Goal: Task Accomplishment & Management: Manage account settings

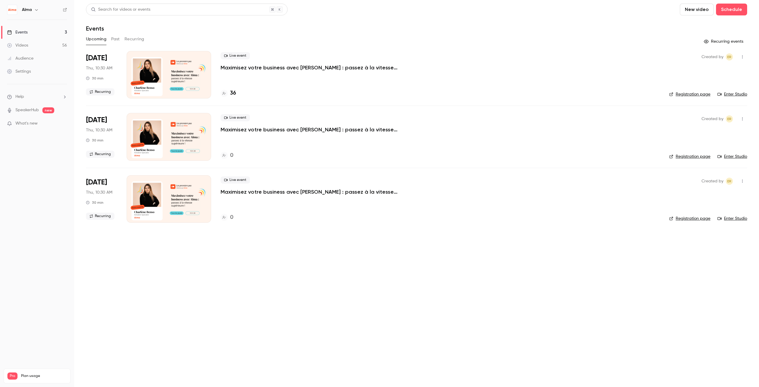
click at [39, 46] on link "Videos 56" at bounding box center [37, 45] width 74 height 13
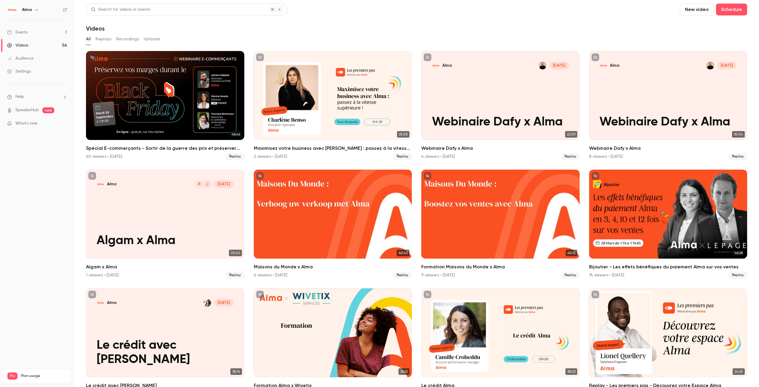
click at [41, 31] on link "Events 3" at bounding box center [37, 32] width 74 height 13
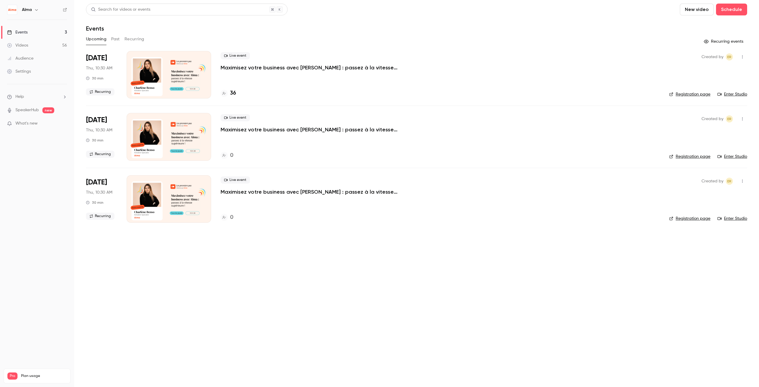
click at [115, 38] on button "Past" at bounding box center [115, 38] width 9 height 9
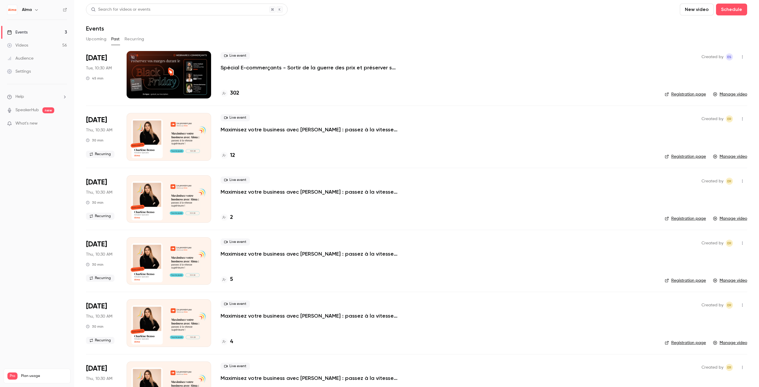
click at [265, 78] on div "Live event Spécial E-commerçants - Sortir de la guerre des prix et préserver se…" at bounding box center [438, 74] width 435 height 47
click at [276, 64] on div "Live event Spécial E-commerçants - Sortir de la guerre des prix et préserver se…" at bounding box center [438, 61] width 435 height 19
click at [334, 68] on p "Spécial E-commerçants - Sortir de la guerre des prix et préserver ses marges pe…" at bounding box center [310, 67] width 178 height 7
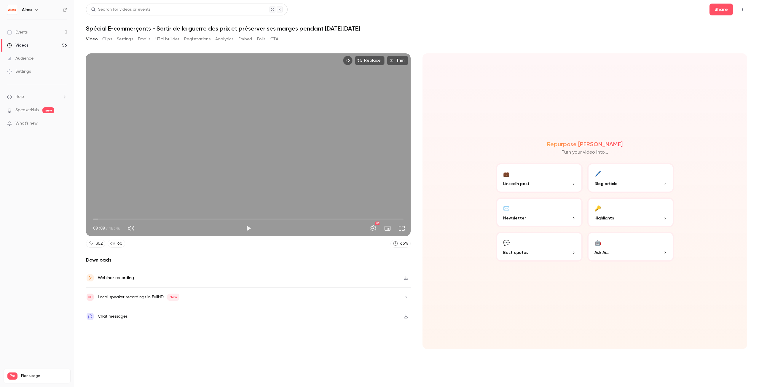
click at [186, 39] on button "Registrations" at bounding box center [197, 38] width 26 height 9
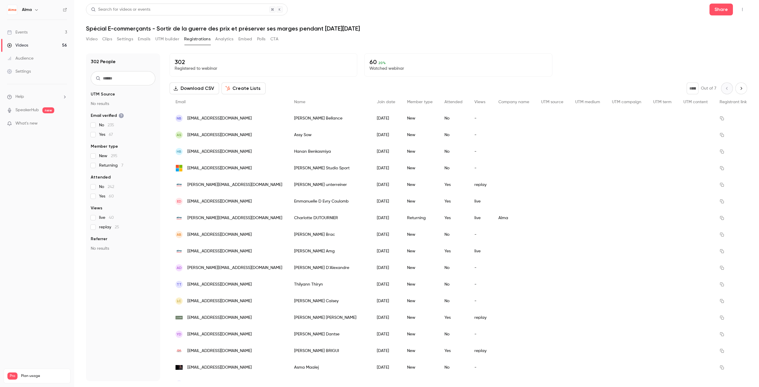
click at [247, 36] on button "Embed" at bounding box center [245, 38] width 14 height 9
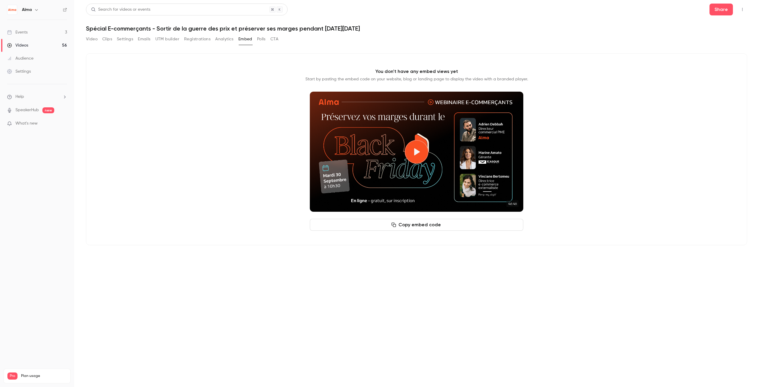
click at [225, 39] on button "Analytics" at bounding box center [224, 38] width 18 height 9
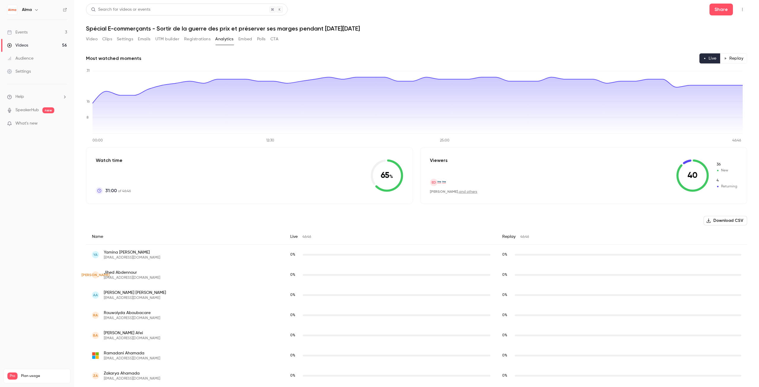
click at [247, 41] on button "Embed" at bounding box center [245, 38] width 14 height 9
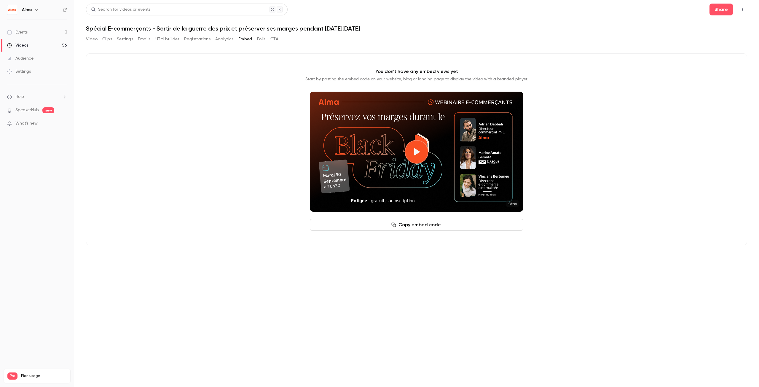
click at [262, 42] on button "Polls" at bounding box center [261, 38] width 9 height 9
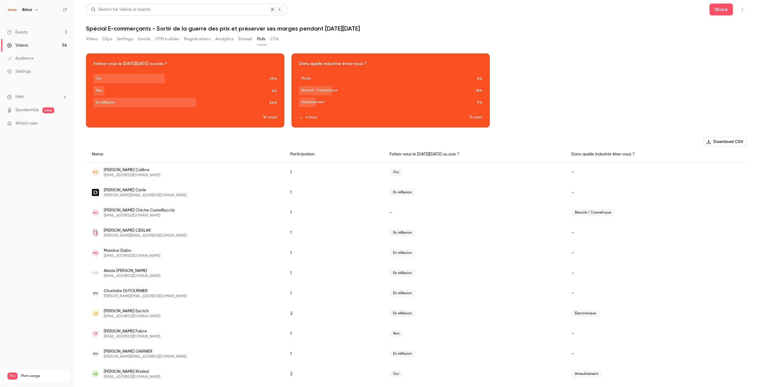
click at [275, 41] on button "CTA" at bounding box center [275, 38] width 8 height 9
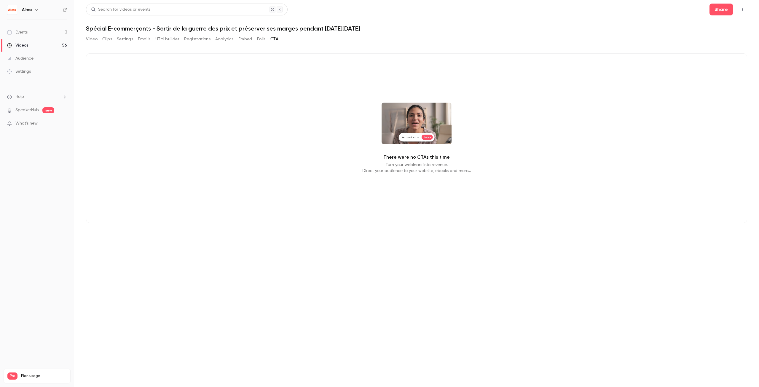
click at [133, 38] on button "Settings" at bounding box center [125, 38] width 16 height 9
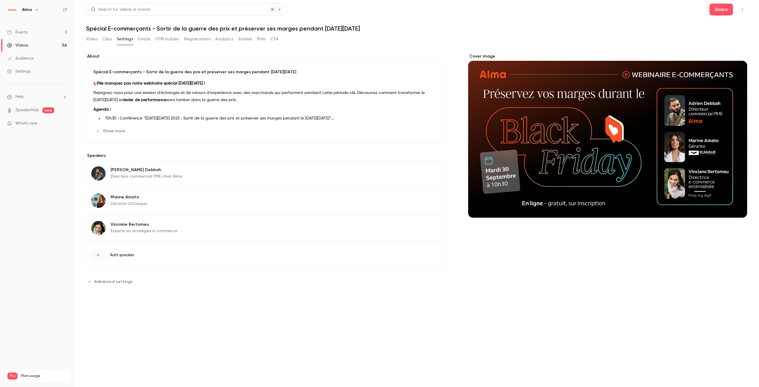
click at [108, 40] on button "Clips" at bounding box center [107, 38] width 10 height 9
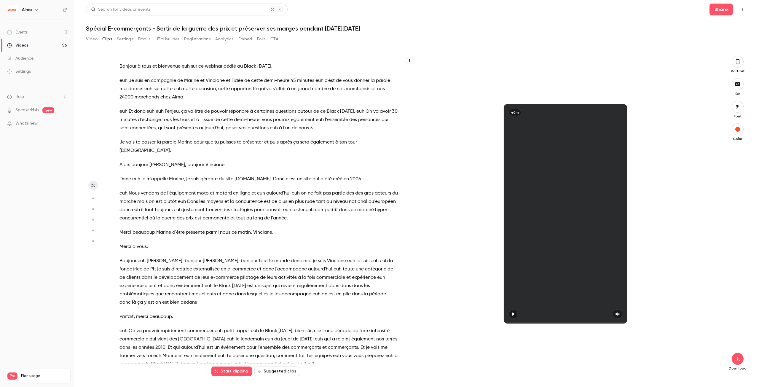
click at [88, 39] on button "Video" at bounding box center [92, 38] width 12 height 9
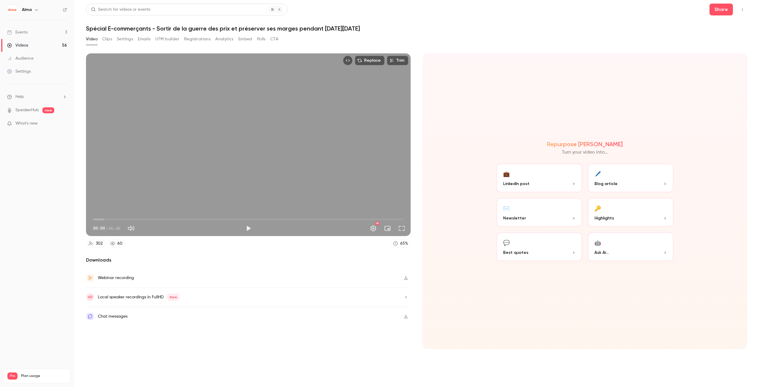
click at [106, 38] on button "Clips" at bounding box center [107, 38] width 10 height 9
click at [119, 41] on button "Settings" at bounding box center [125, 38] width 16 height 9
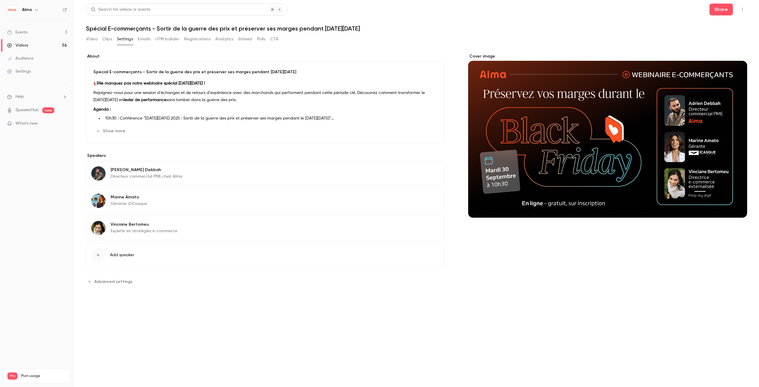
click at [148, 40] on button "Emails" at bounding box center [144, 38] width 12 height 9
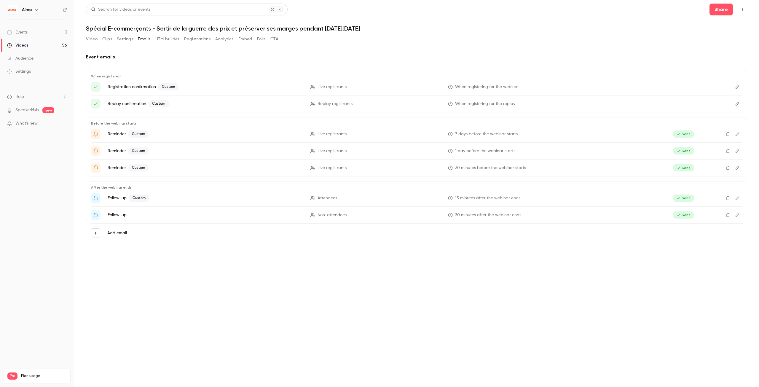
click at [166, 40] on button "UTM builder" at bounding box center [167, 38] width 24 height 9
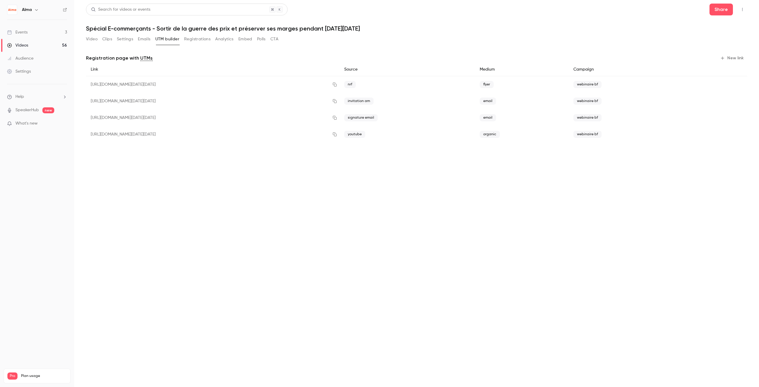
click at [191, 40] on button "Registrations" at bounding box center [197, 38] width 26 height 9
